Goal: Task Accomplishment & Management: Use online tool/utility

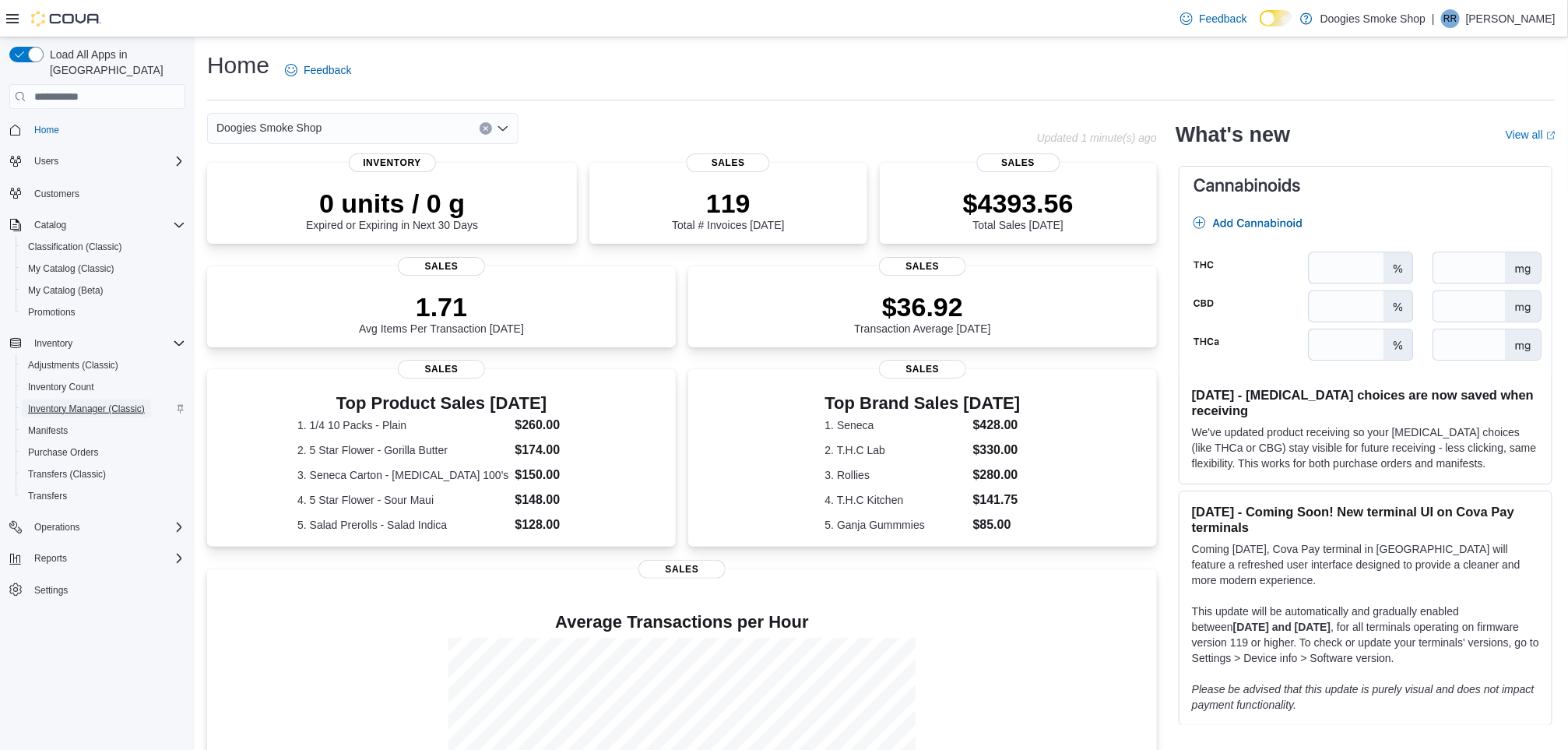
click at [77, 403] on span "Inventory Manager (Classic)" at bounding box center [86, 409] width 116 height 13
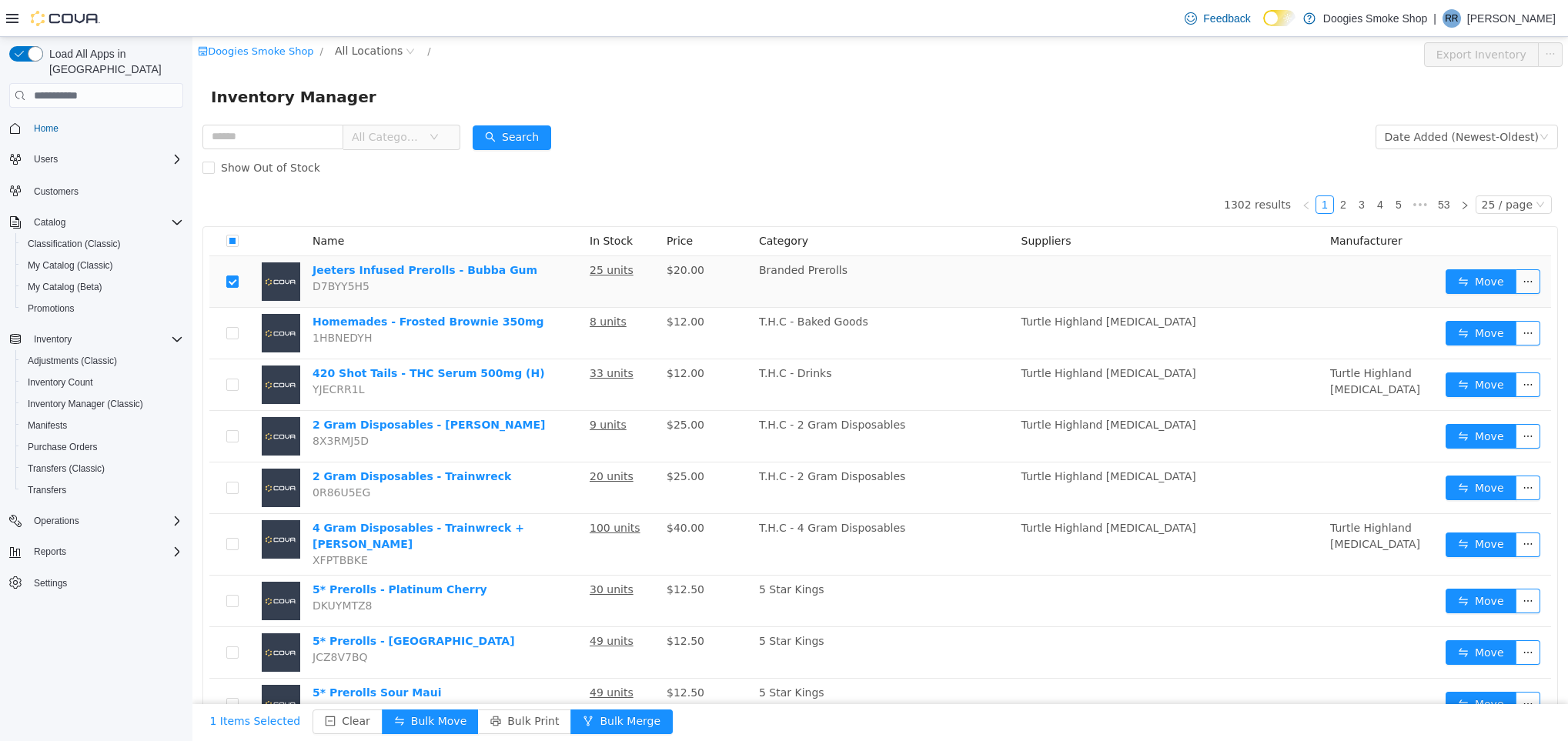
click at [397, 135] on span "All Categories" at bounding box center [386, 136] width 70 height 15
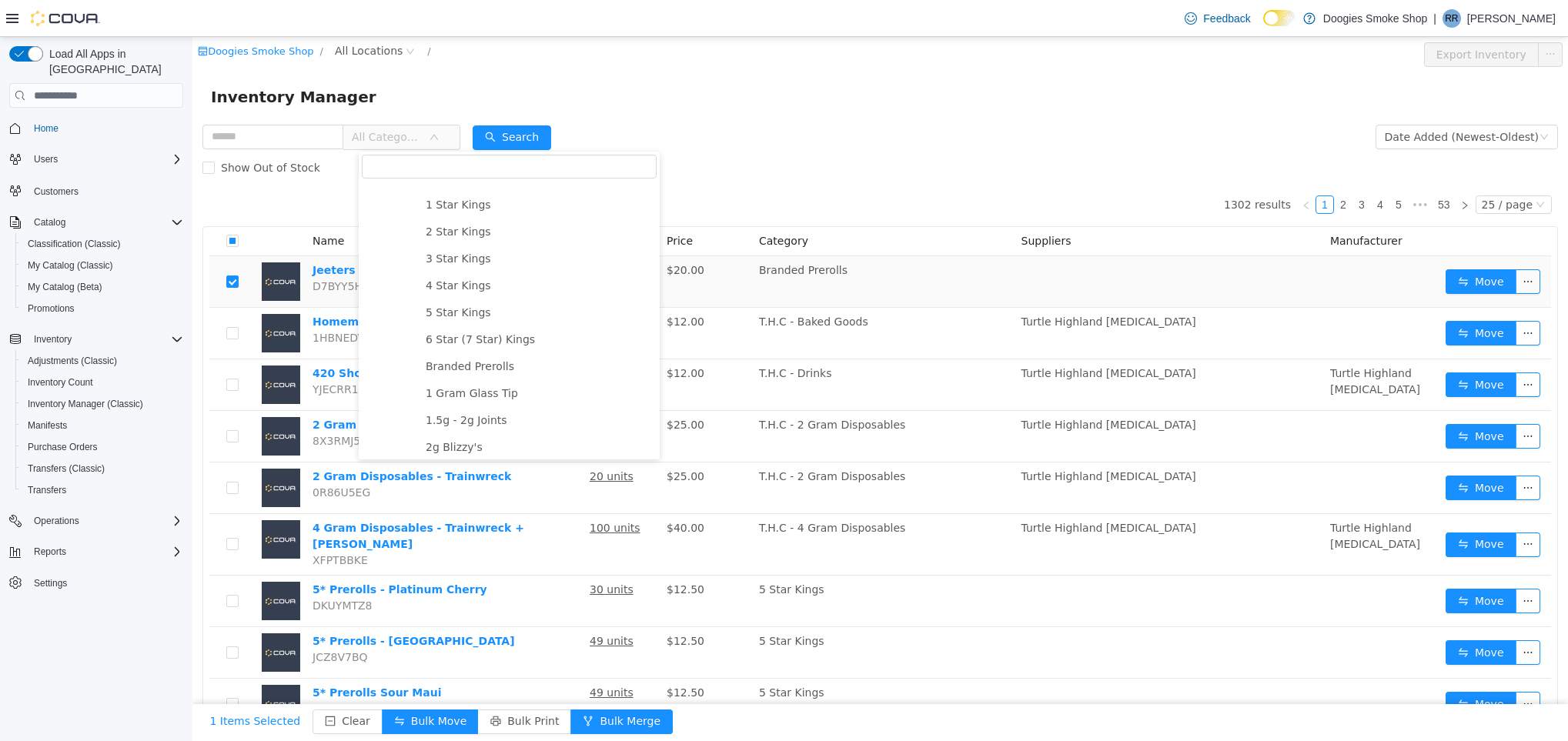
scroll to position [372, 0]
click at [466, 415] on span "2g Blizzy's" at bounding box center [454, 416] width 57 height 12
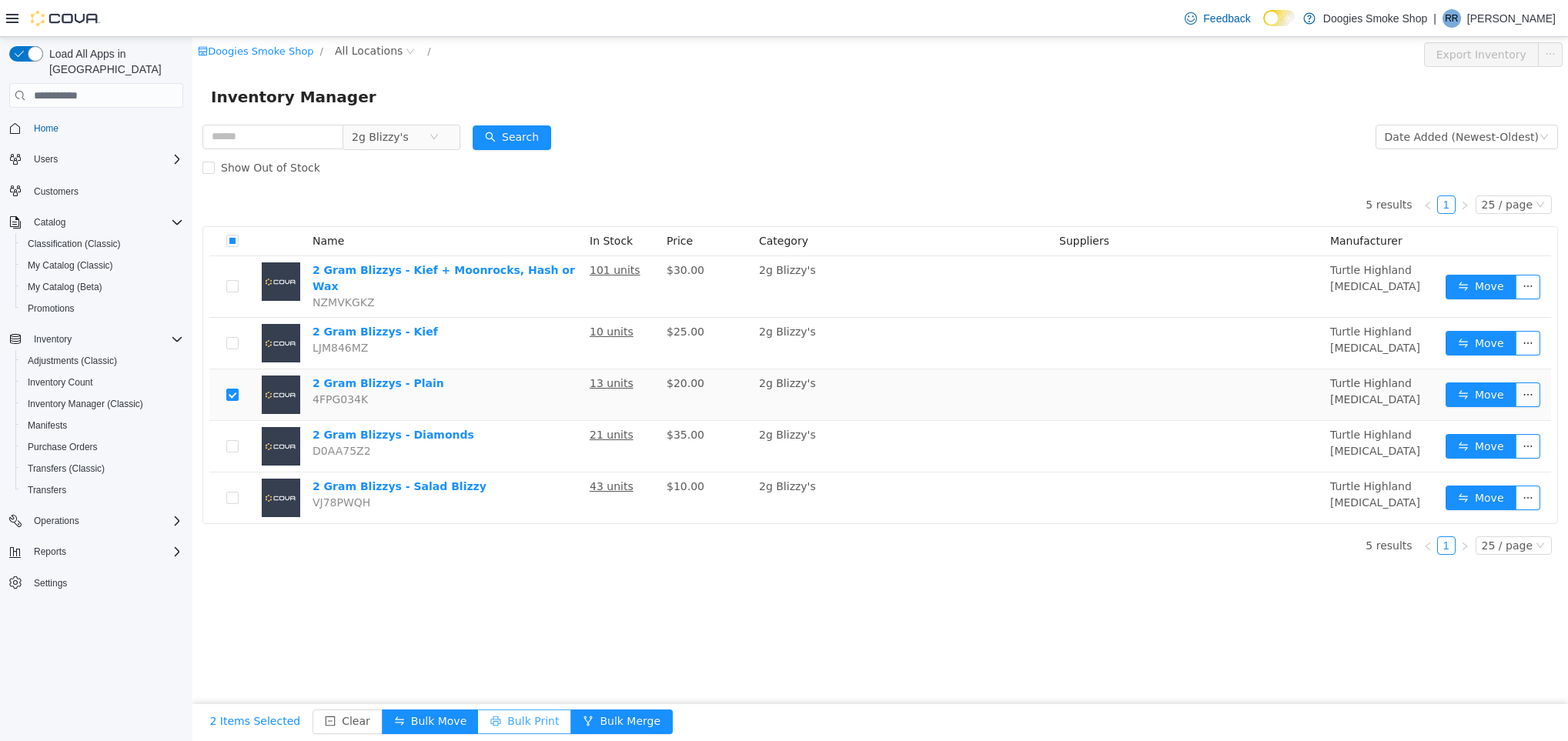
click at [483, 721] on button "Bulk Print" at bounding box center [524, 722] width 93 height 25
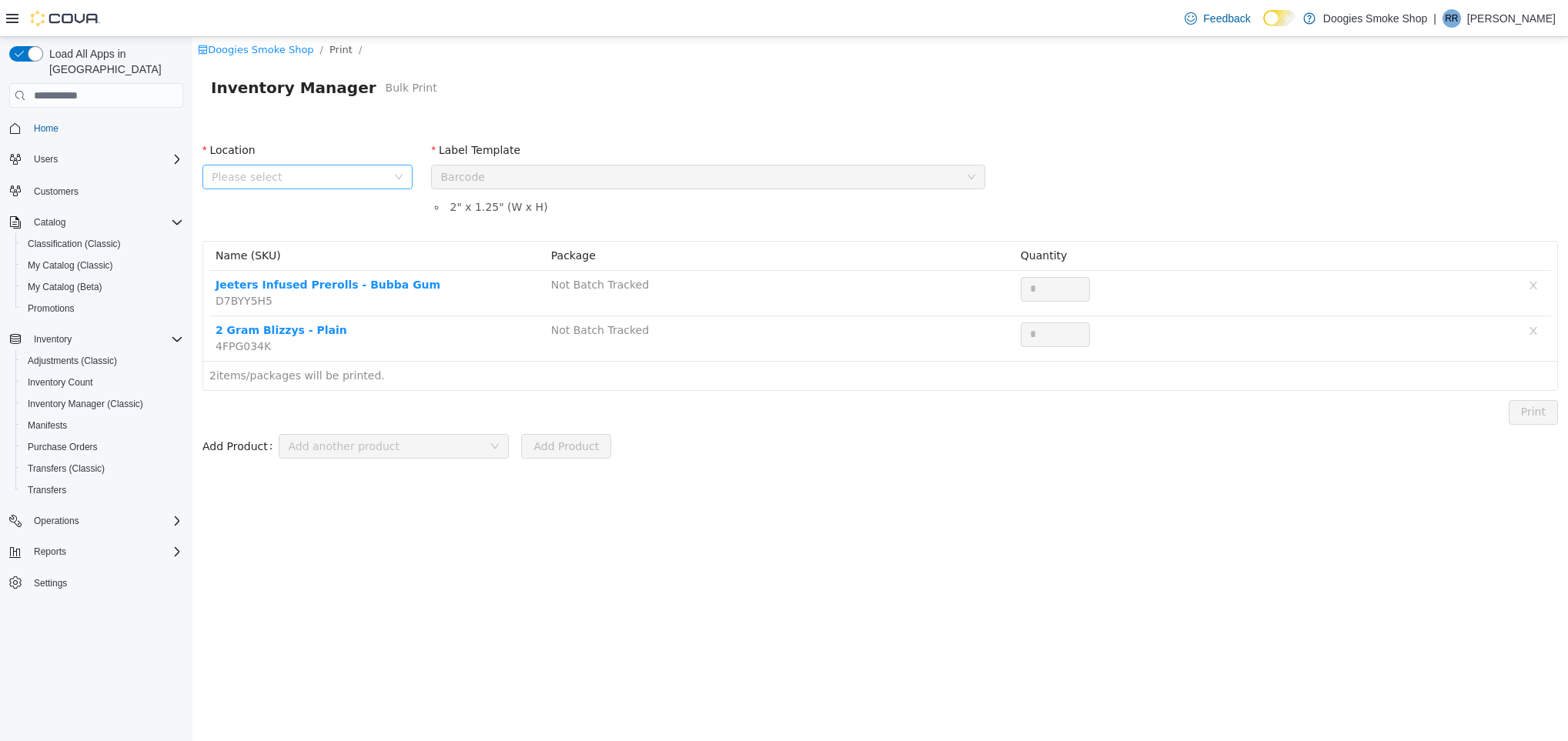
click at [377, 172] on span "Please select" at bounding box center [299, 177] width 175 height 15
click at [358, 288] on span "Doogies Smoke Shop - Kill Buck" at bounding box center [327, 290] width 171 height 12
click at [561, 171] on div "Please select a label template Barcode" at bounding box center [703, 177] width 525 height 23
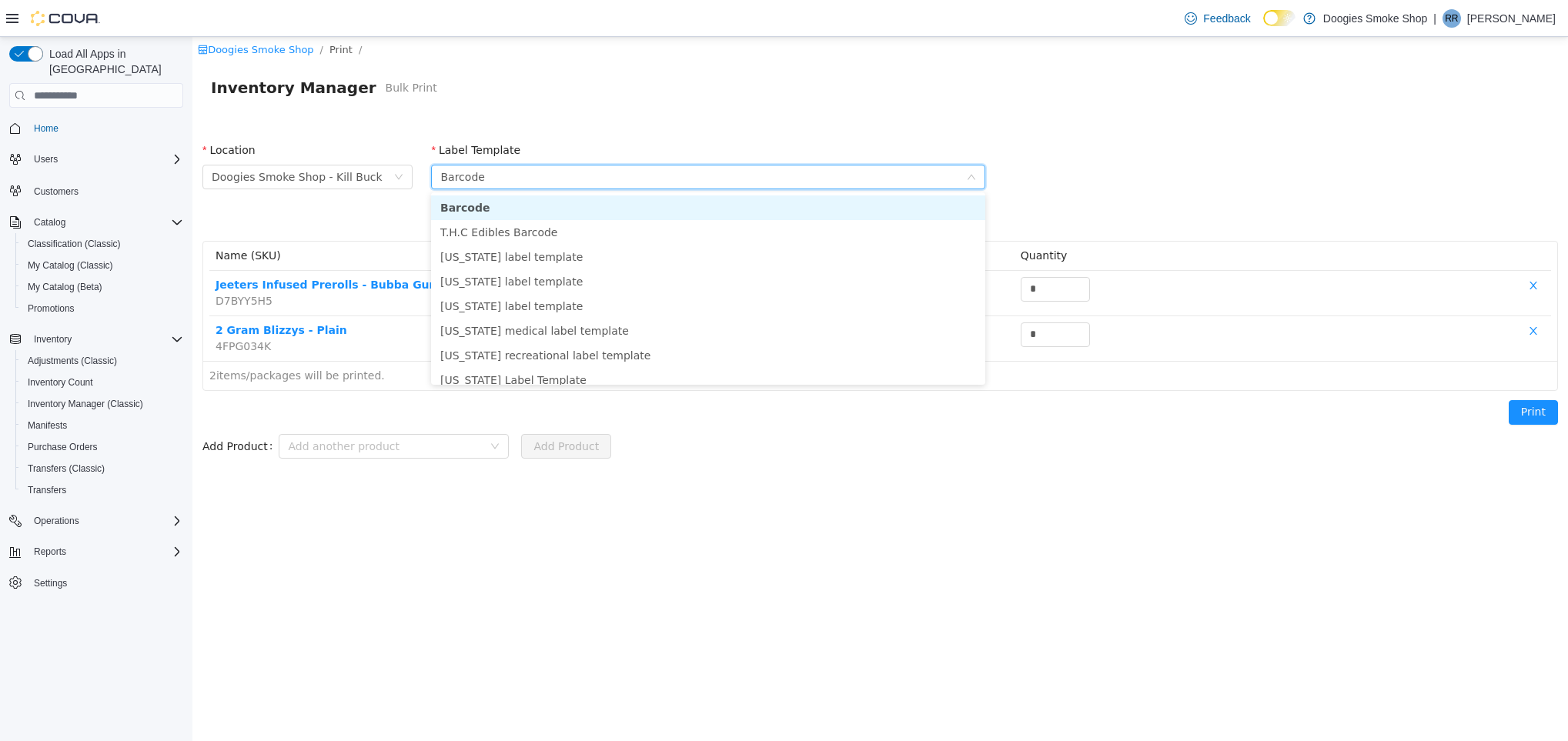
click at [575, 205] on li "Barcode" at bounding box center [707, 208] width 554 height 25
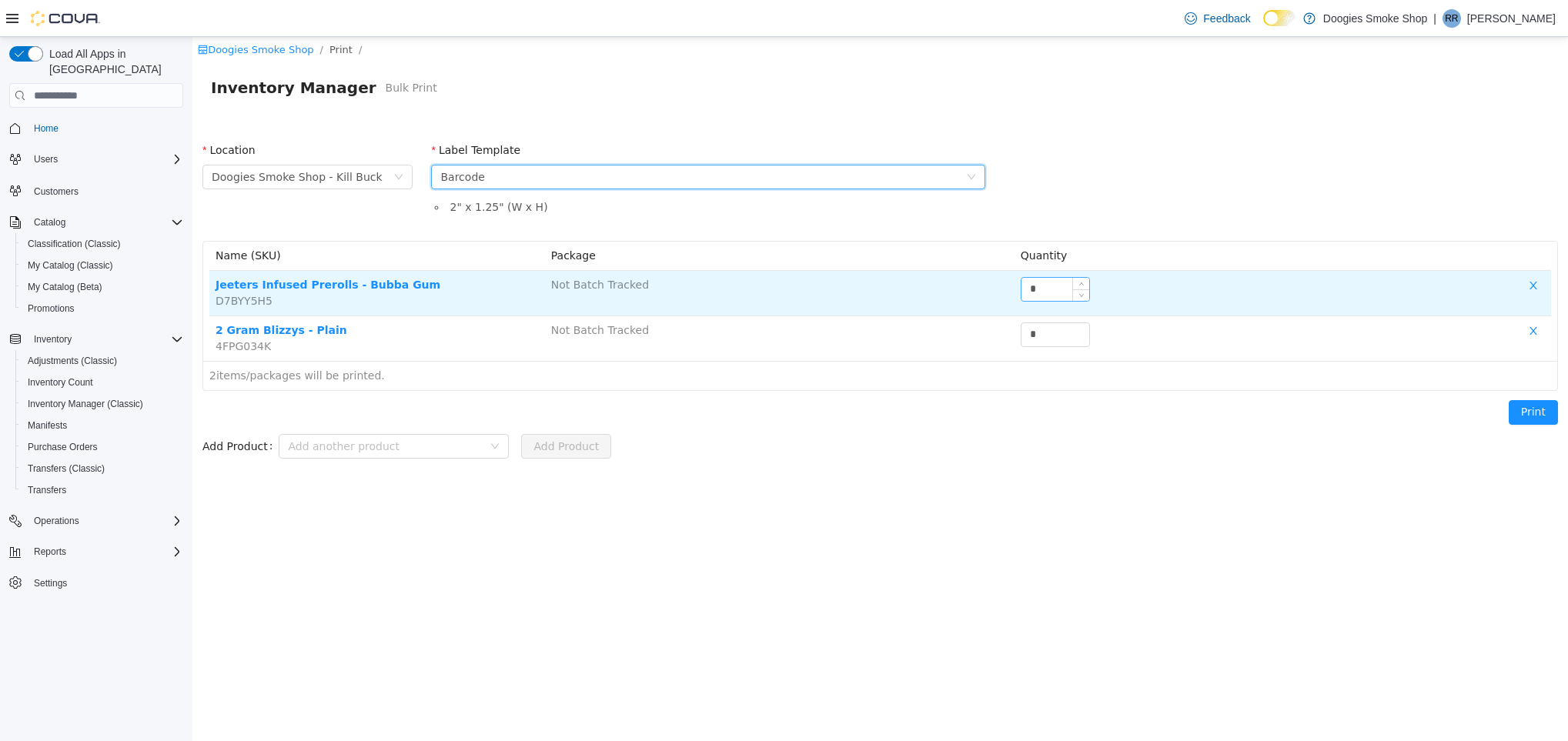
click at [1040, 292] on input "*" at bounding box center [1055, 290] width 68 height 23
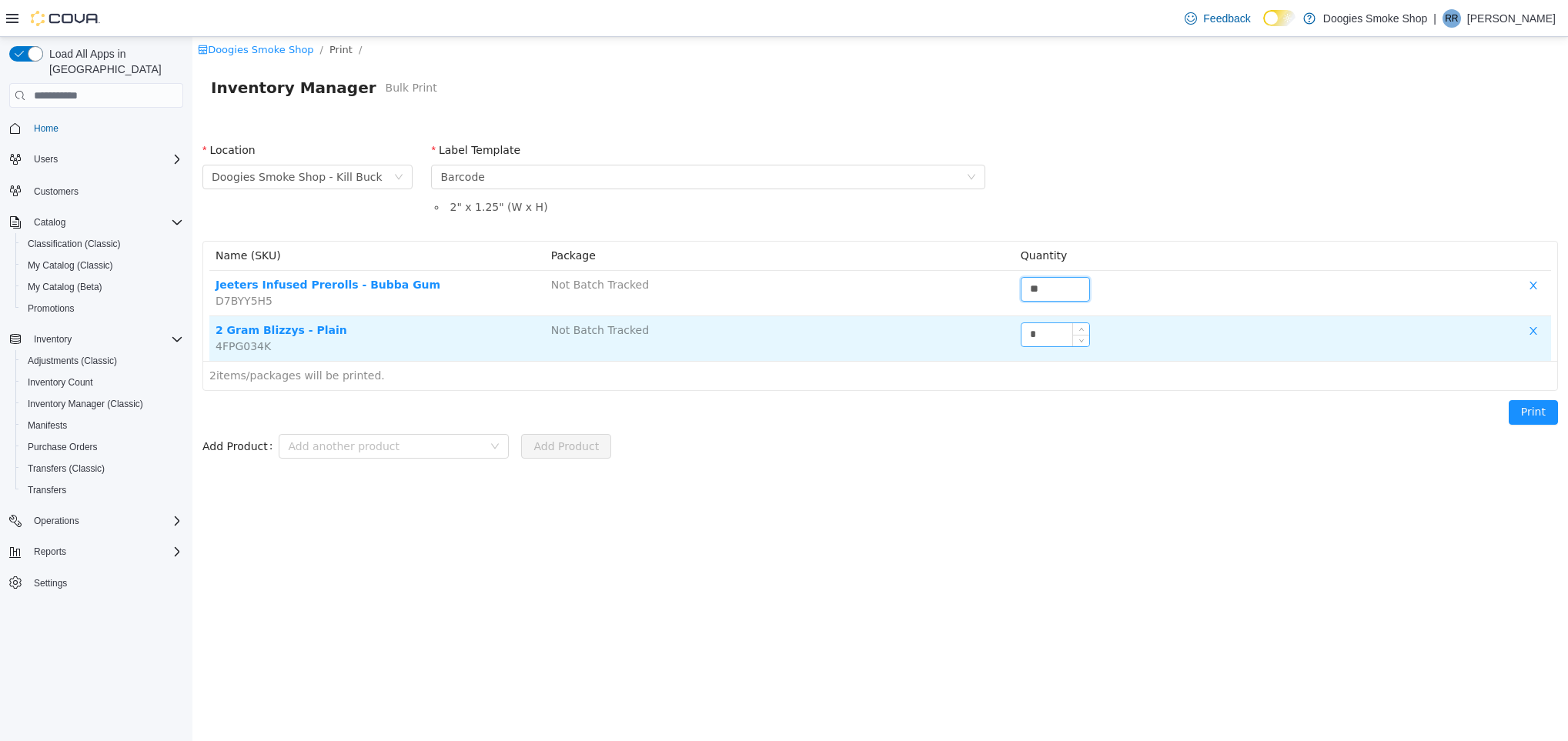
type input "**"
click at [1055, 332] on input "*" at bounding box center [1055, 334] width 68 height 23
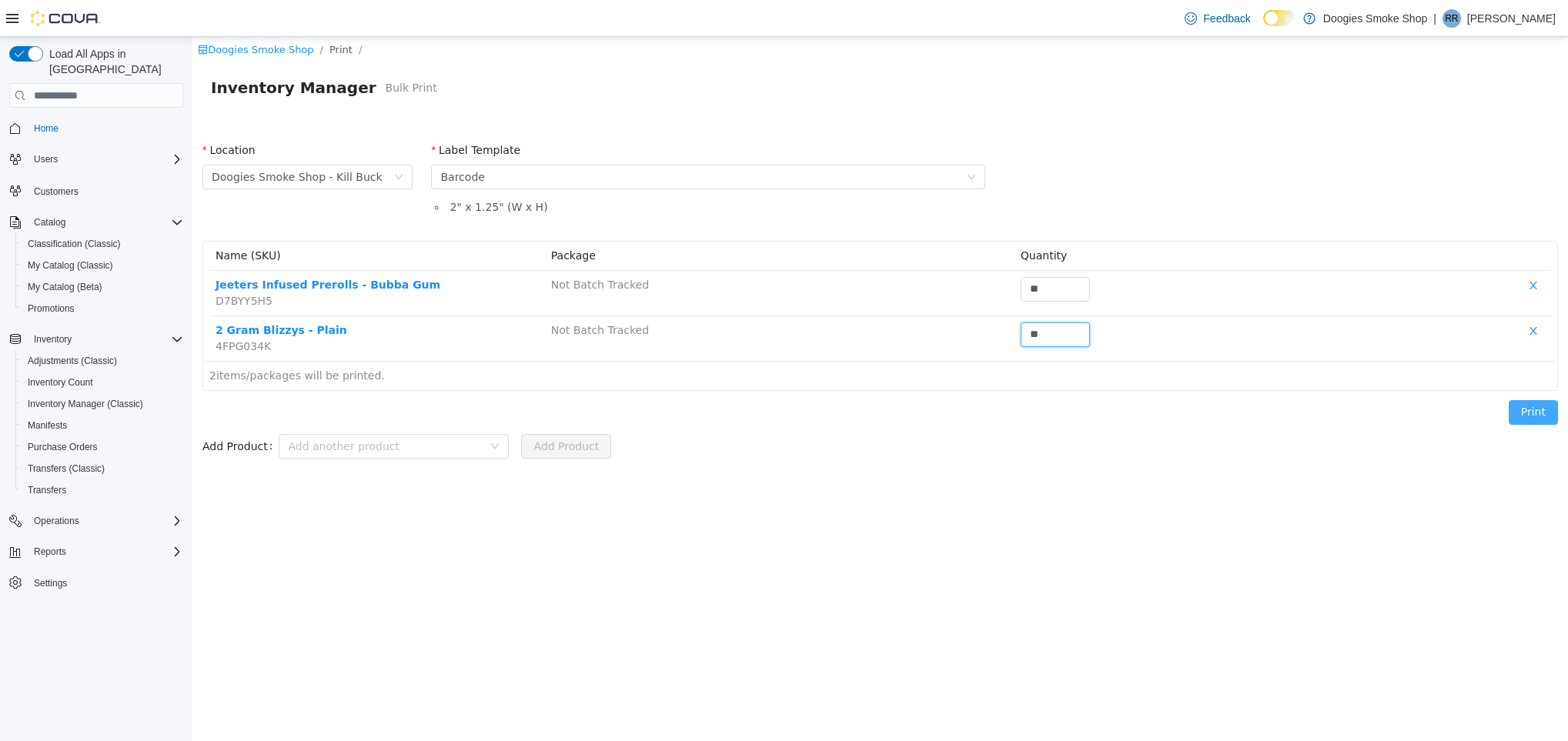
type input "**"
click at [1525, 416] on button "Print" at bounding box center [1532, 413] width 49 height 25
click at [548, 167] on div "Please select a label template Barcode" at bounding box center [703, 177] width 525 height 23
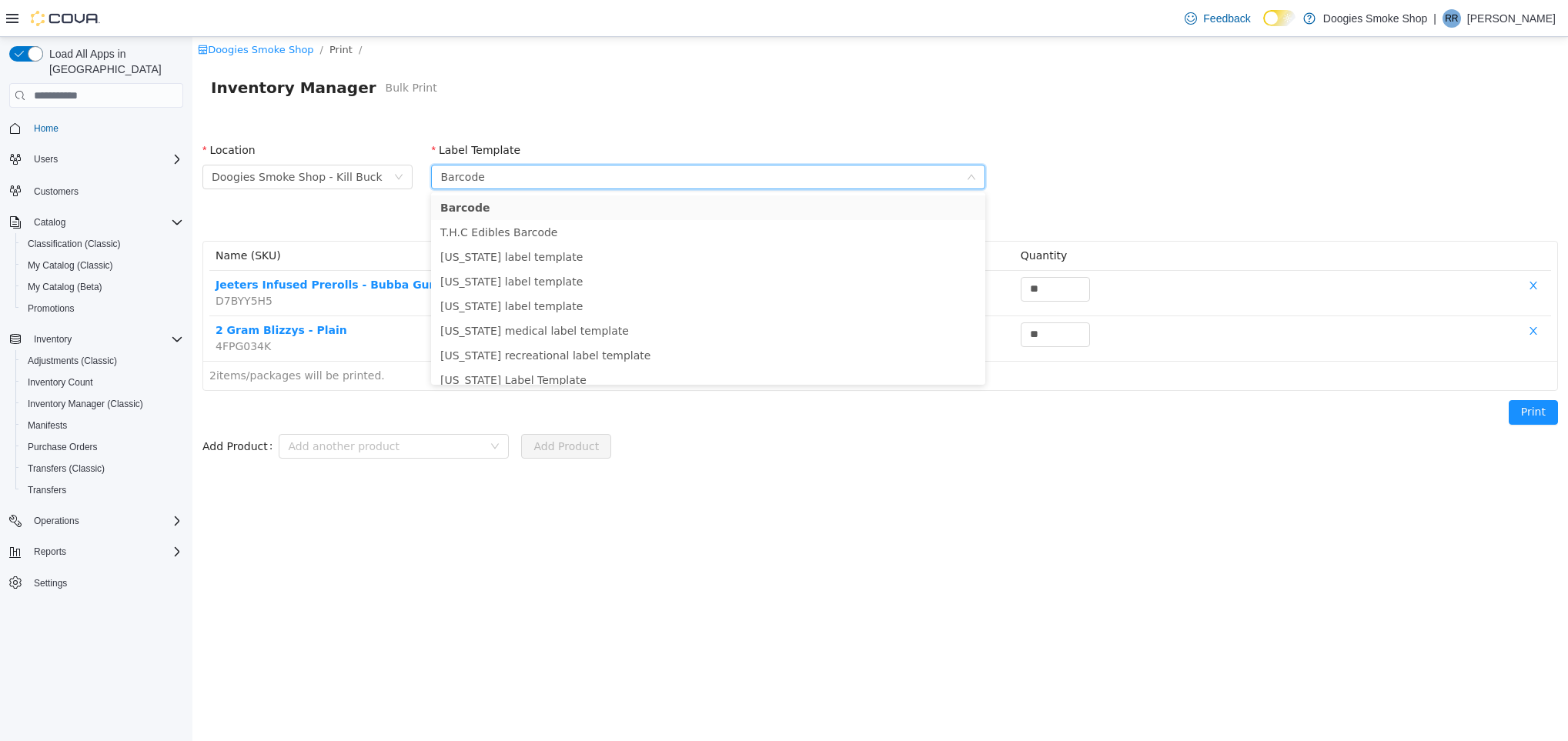
click at [1222, 218] on div "Location Doogies Smoke Shop - Kill Buck Label Template Please select a label te…" at bounding box center [880, 186] width 1374 height 108
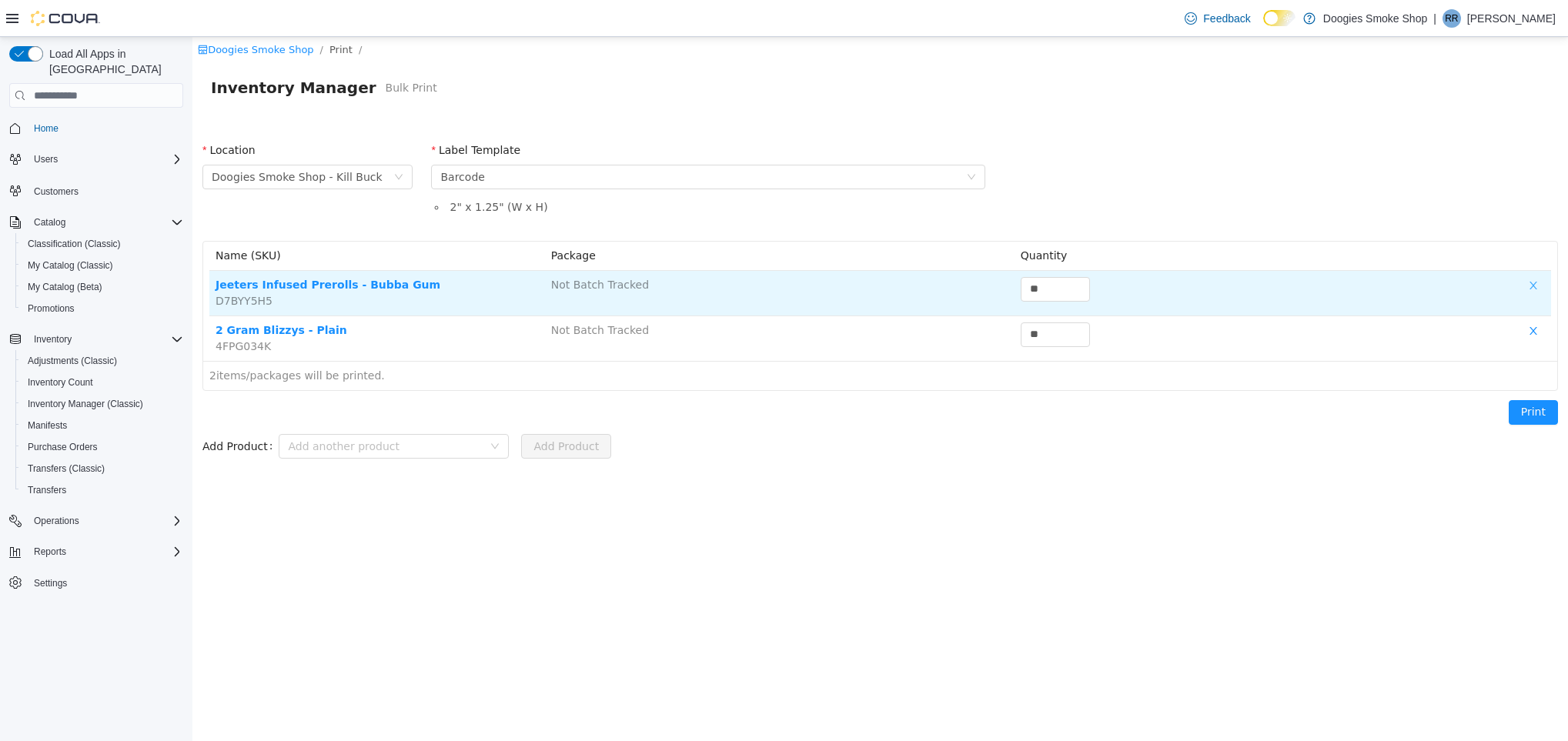
click at [1536, 288] on button "button" at bounding box center [1533, 286] width 23 height 19
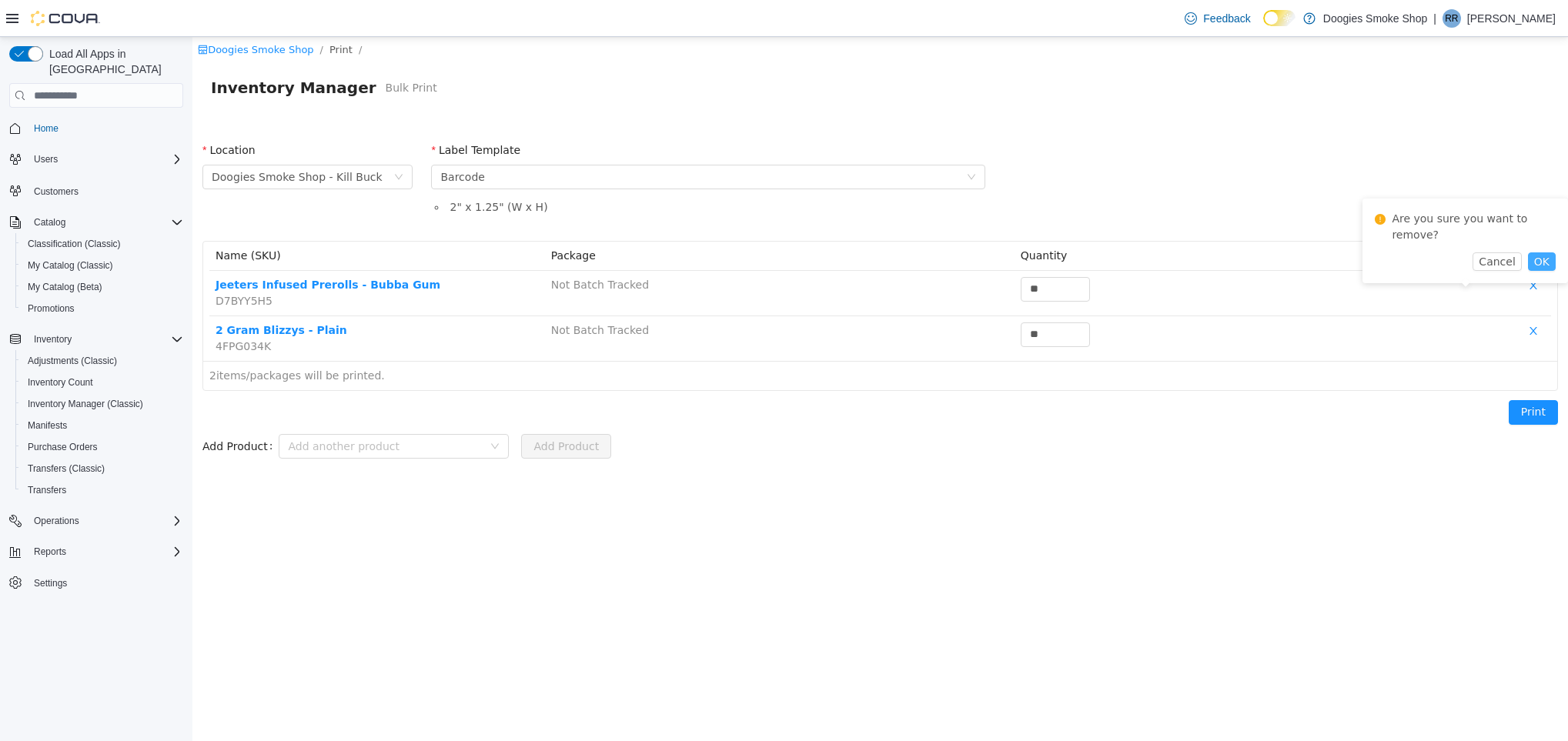
click at [1539, 252] on button "OK" at bounding box center [1541, 261] width 28 height 19
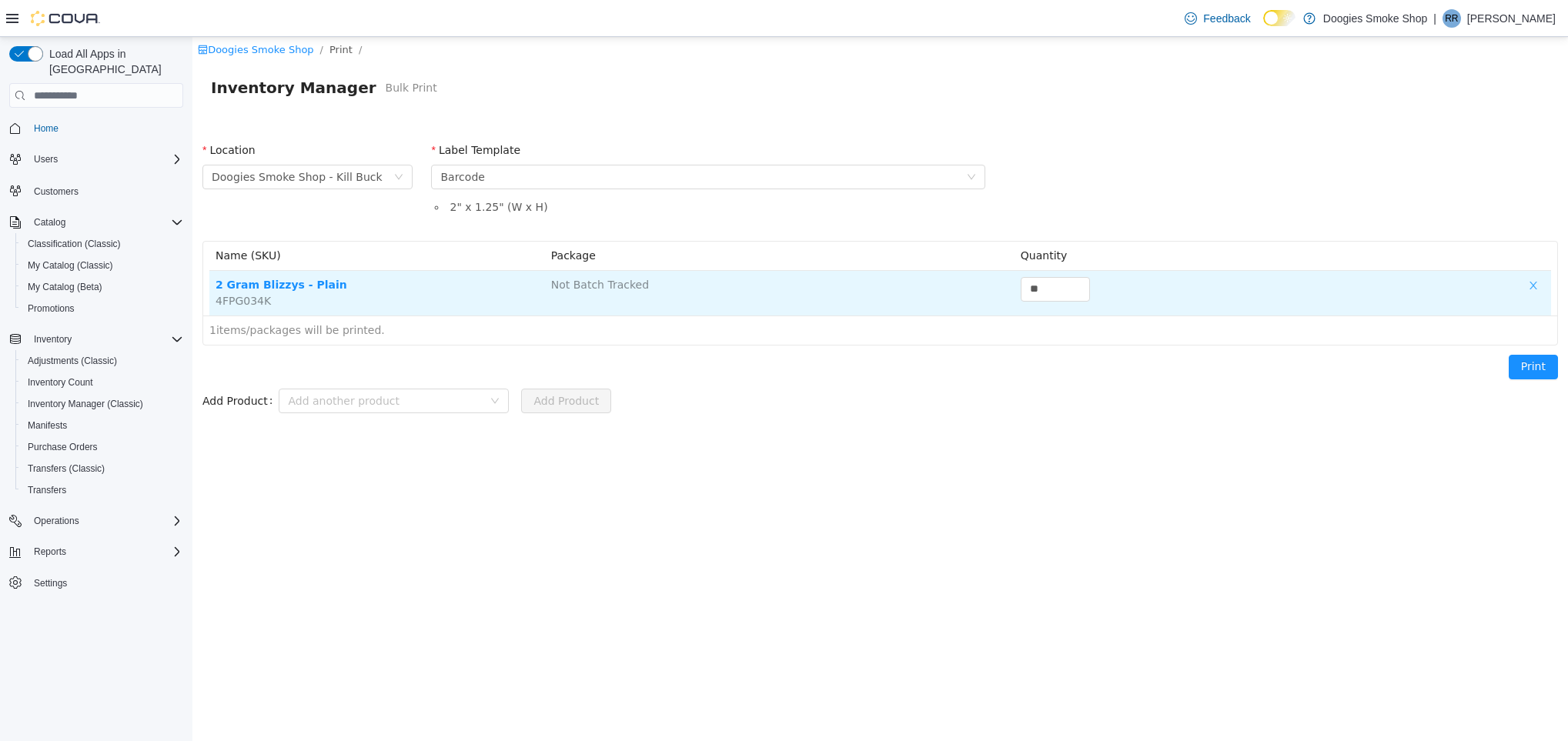
click at [1530, 288] on button "button" at bounding box center [1533, 286] width 23 height 19
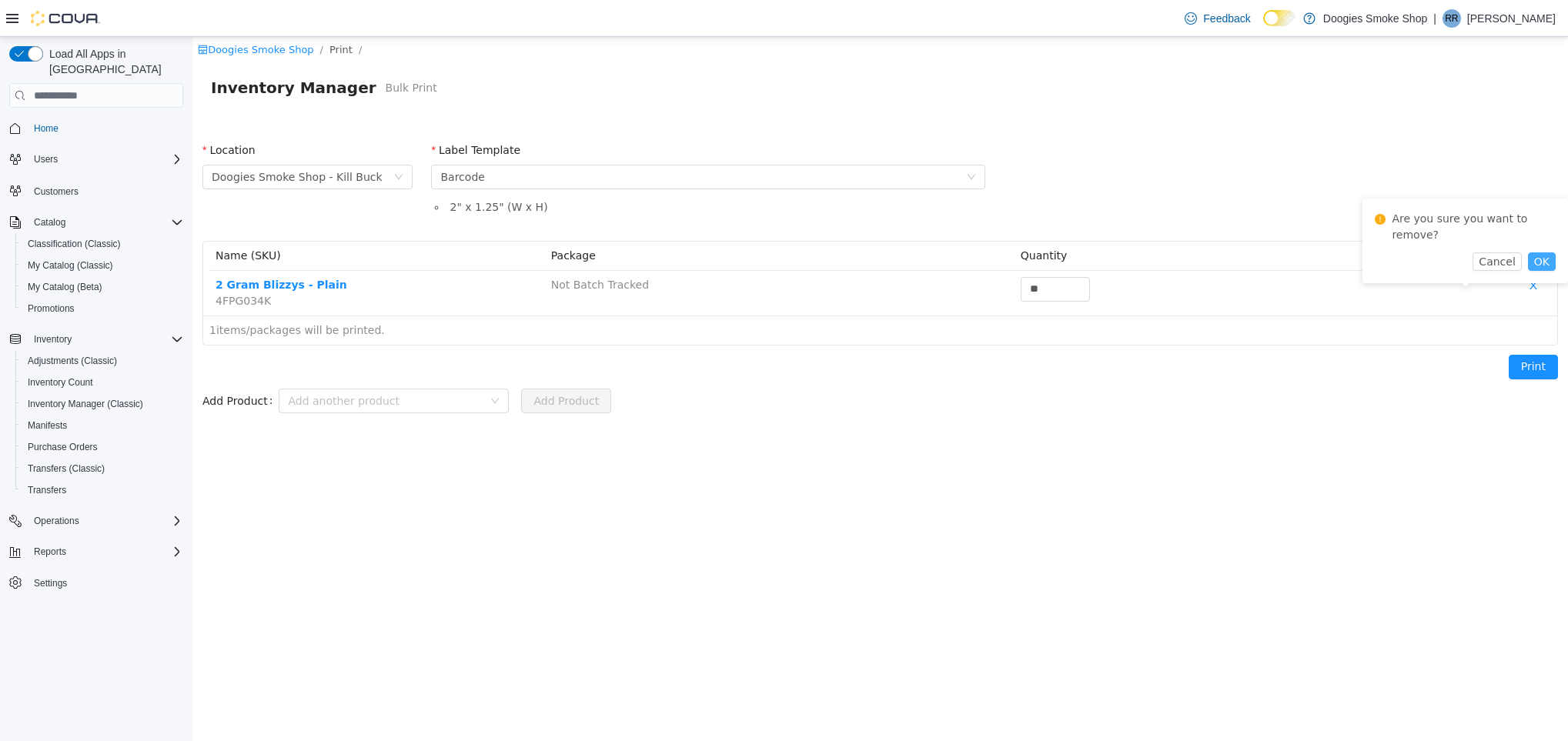
click at [1542, 252] on button "OK" at bounding box center [1541, 261] width 28 height 19
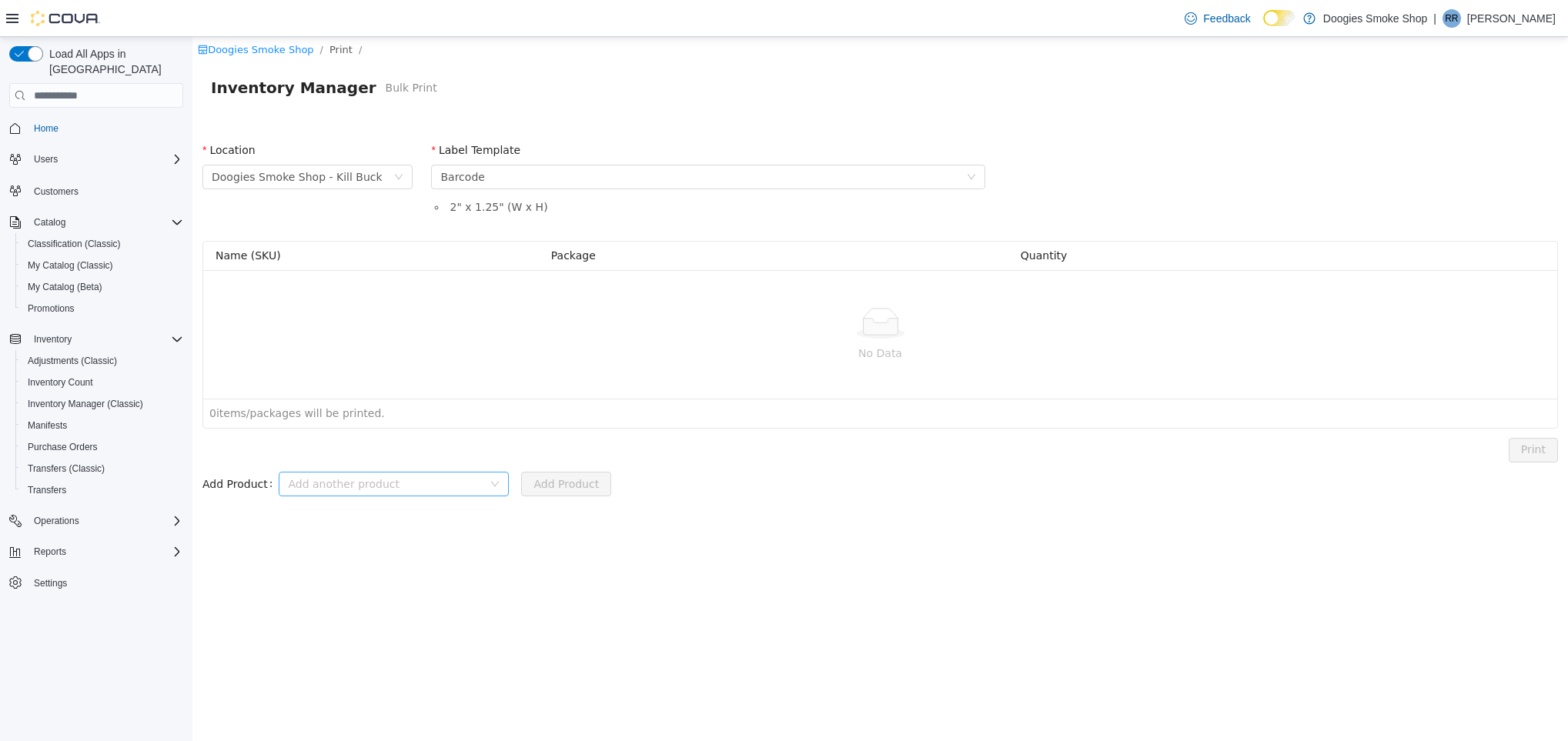
click at [358, 491] on div "Add another product" at bounding box center [385, 483] width 194 height 15
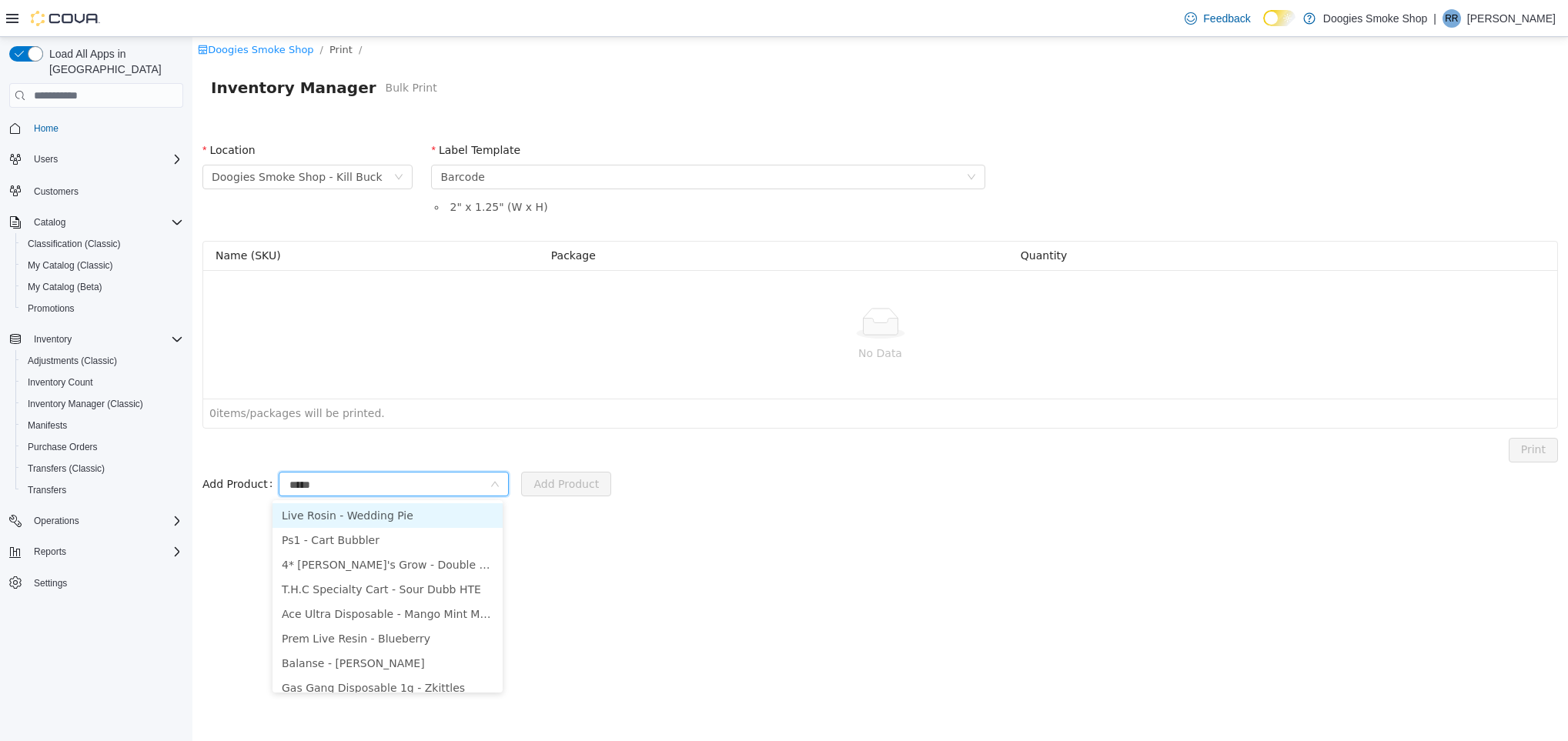
type input "******"
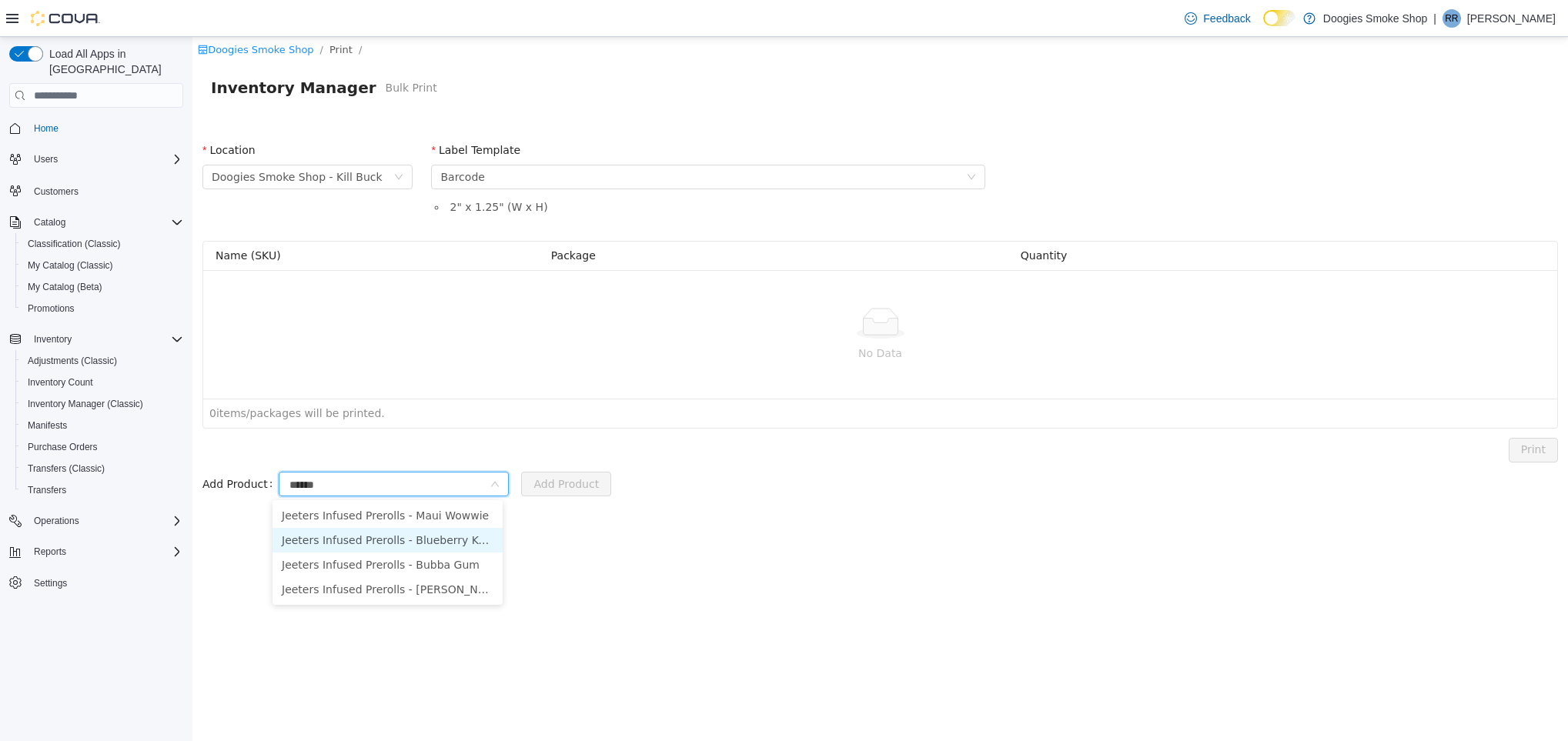
click at [418, 539] on li "Jeeters Infused Prerolls - Blueberry Kush" at bounding box center [387, 540] width 230 height 25
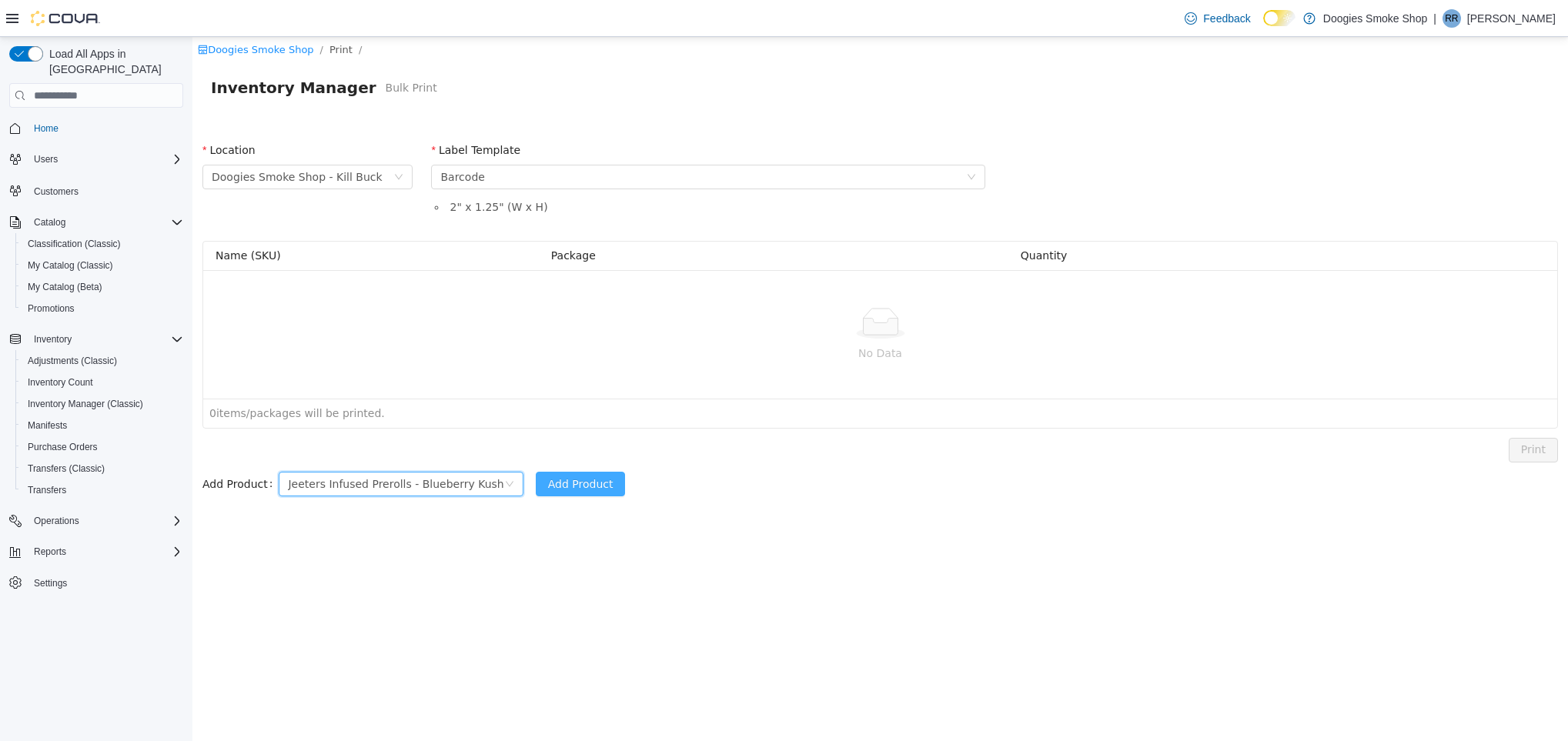
click at [577, 483] on button "Add Product" at bounding box center [581, 484] width 90 height 25
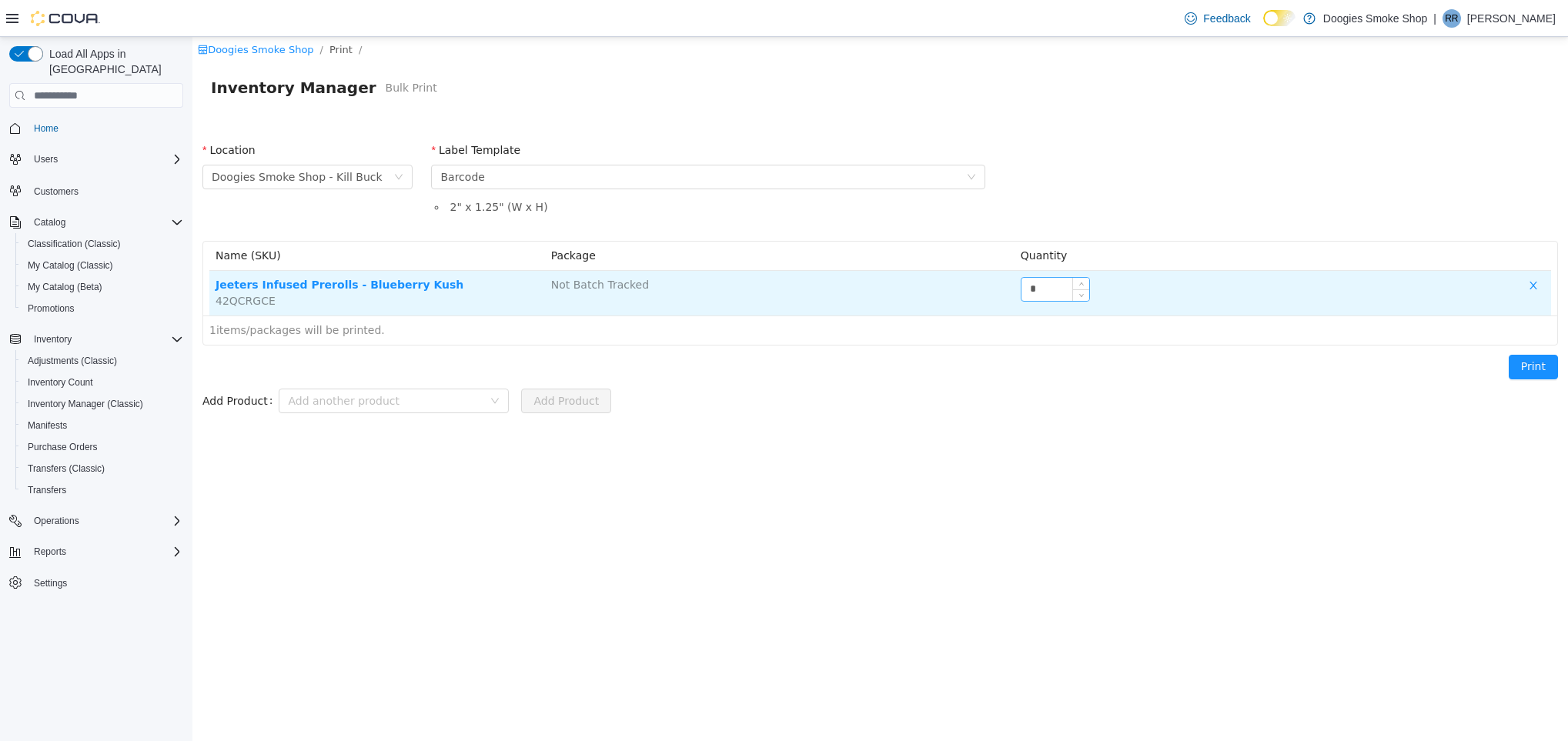
click at [1059, 292] on input "*" at bounding box center [1055, 290] width 68 height 23
type input "*"
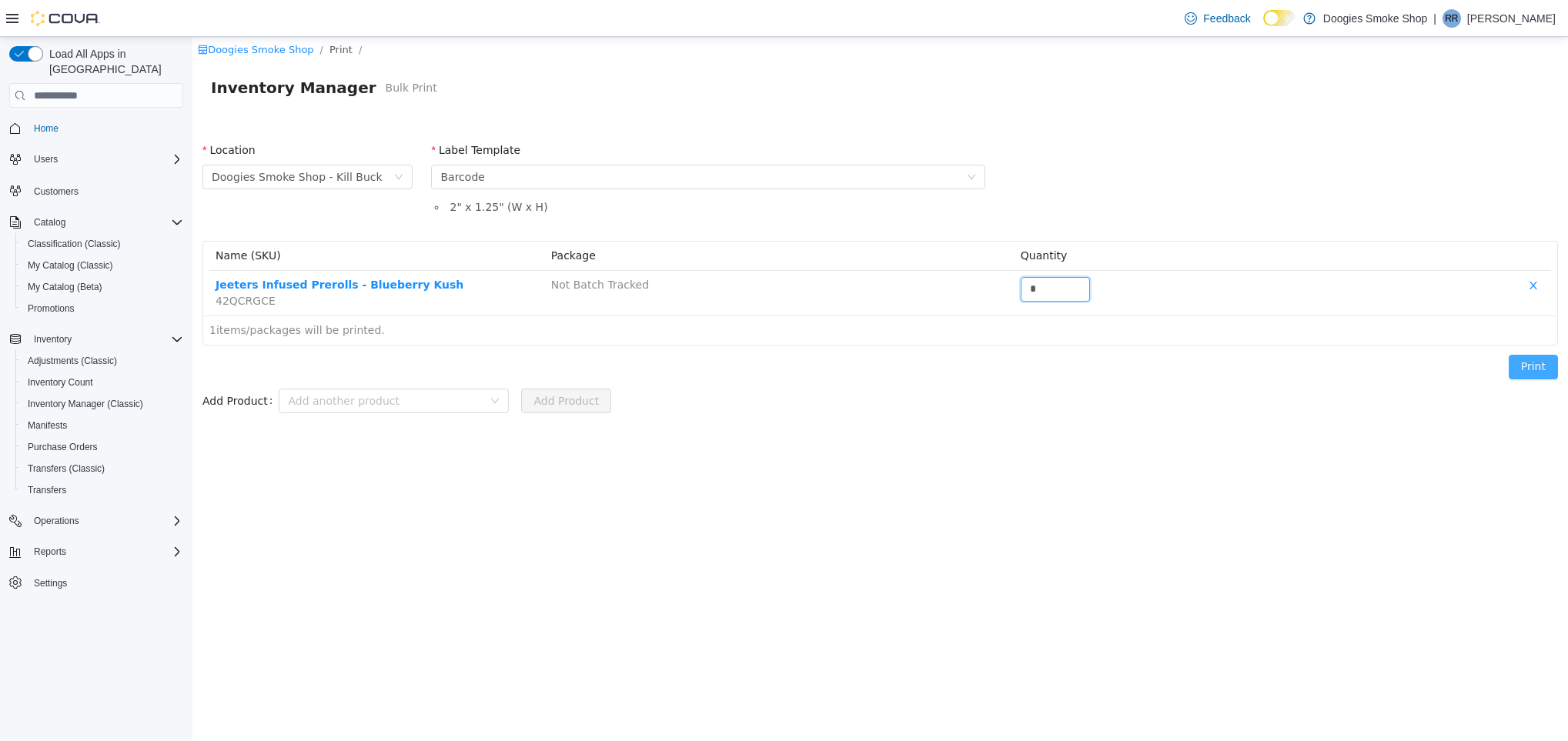
type input "*"
click at [1538, 364] on button "Print" at bounding box center [1532, 367] width 49 height 25
click at [1536, 364] on button "Print" at bounding box center [1532, 367] width 49 height 25
